Goal: Find specific page/section: Find specific page/section

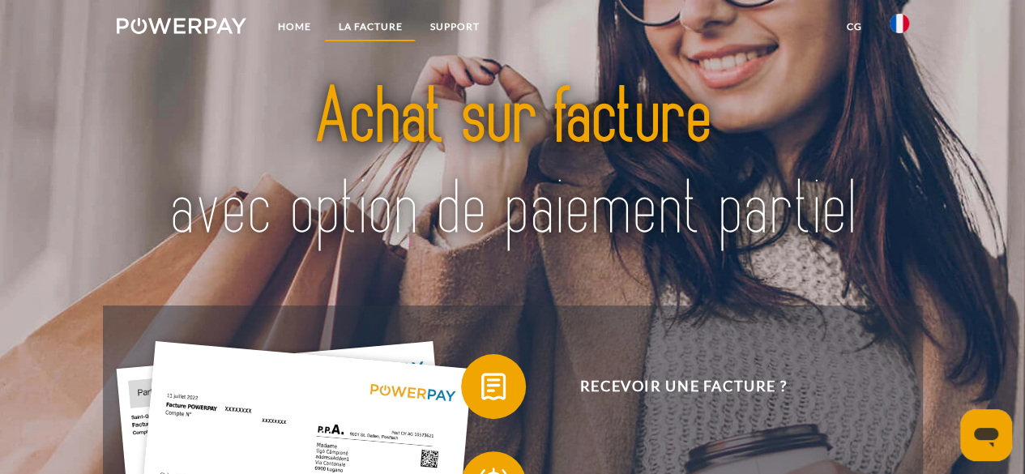
click at [359, 28] on link "LA FACTURE" at bounding box center [370, 26] width 92 height 29
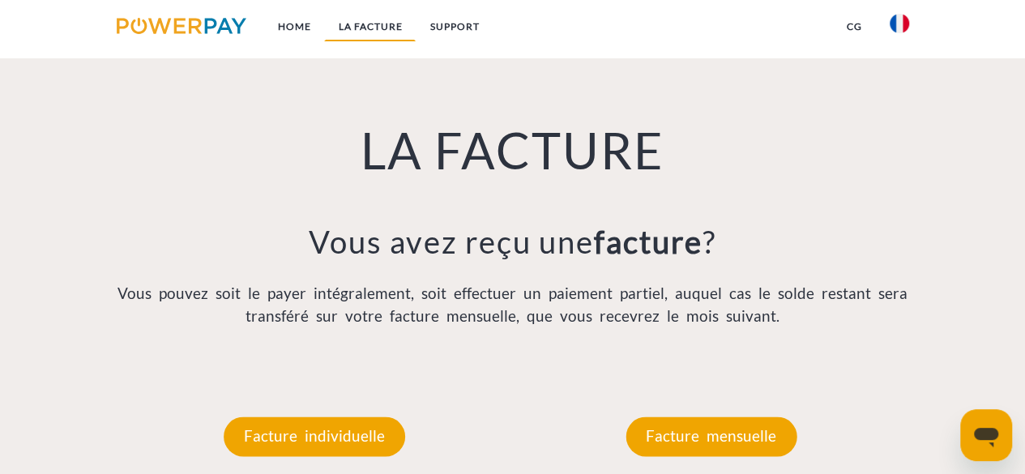
scroll to position [1062, 0]
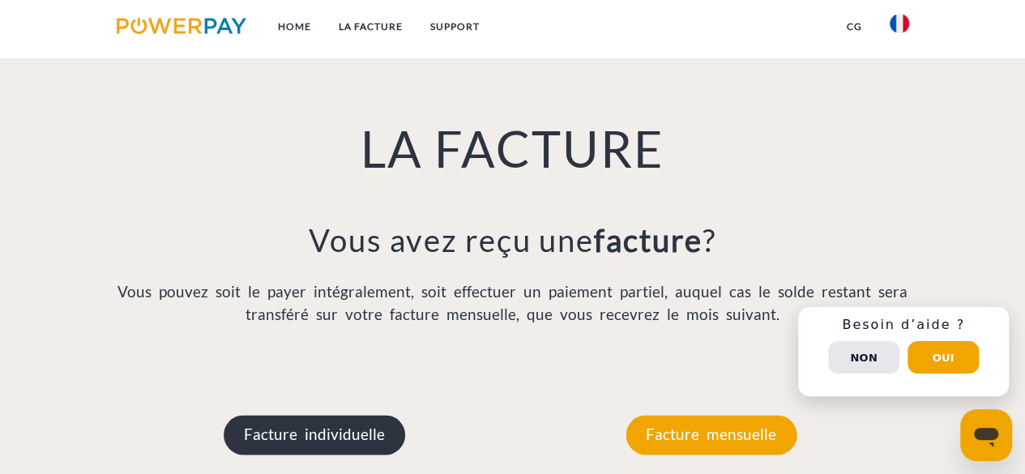
click at [332, 437] on p "Facture individuelle" at bounding box center [315, 434] width 182 height 39
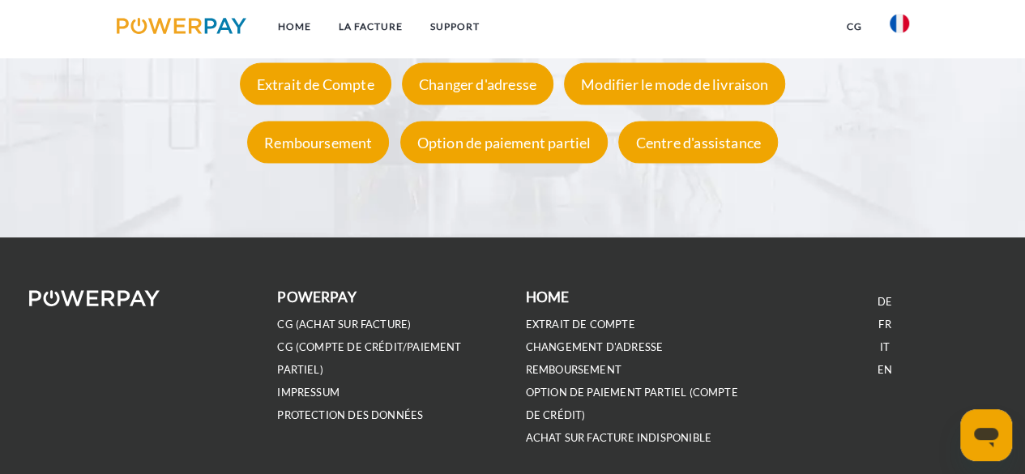
scroll to position [2938, 0]
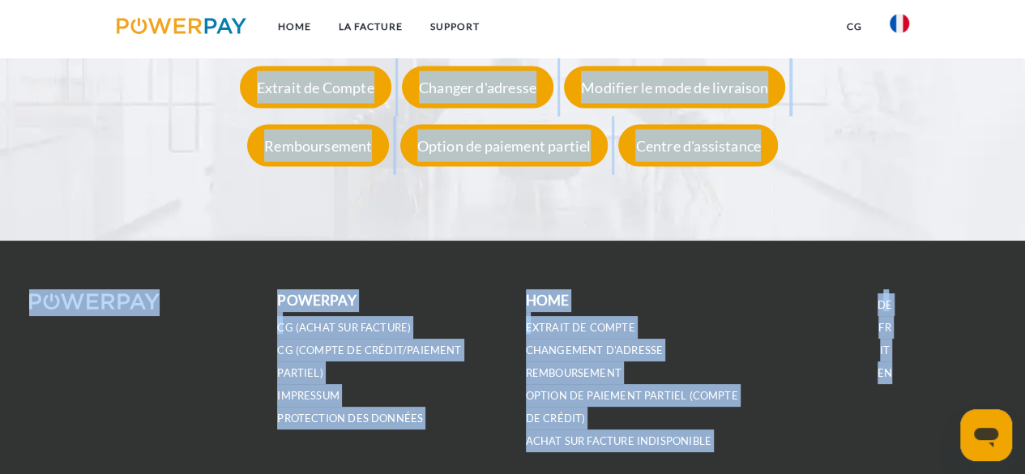
drag, startPoint x: 1023, startPoint y: 423, endPoint x: 1036, endPoint y: 41, distance: 381.9
click at [761, 244] on footer "POWERPAY CG (achat sur facture) CG (Compte de crédit/paiement partiel) IMPRESSU…" at bounding box center [512, 391] width 1025 height 301
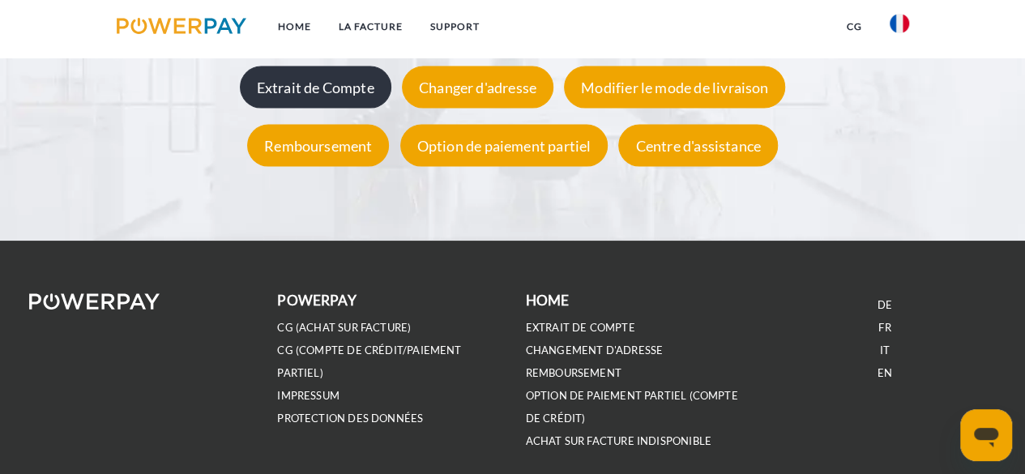
click at [339, 88] on div "Extrait de Compte" at bounding box center [316, 87] width 152 height 42
